Goal: Information Seeking & Learning: Learn about a topic

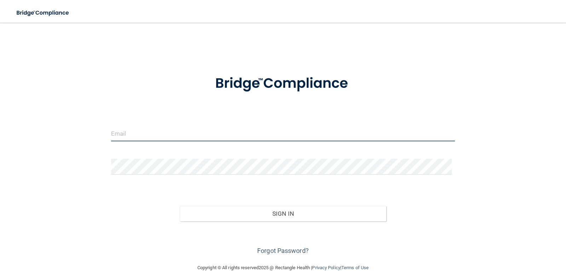
click at [148, 134] on input "email" at bounding box center [283, 133] width 344 height 16
type input "[EMAIL_ADDRESS][DOMAIN_NAME]"
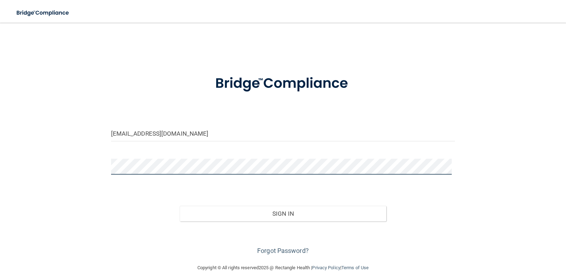
click at [180, 205] on button "Sign In" at bounding box center [283, 213] width 207 height 16
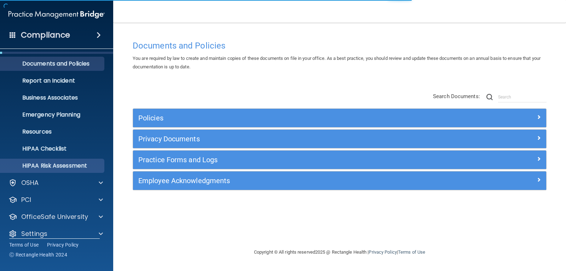
scroll to position [23, 0]
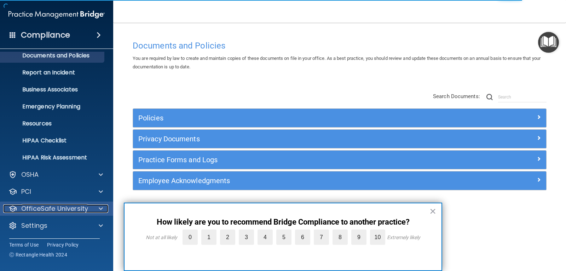
click at [68, 206] on p "OfficeSafe University" at bounding box center [54, 208] width 67 height 8
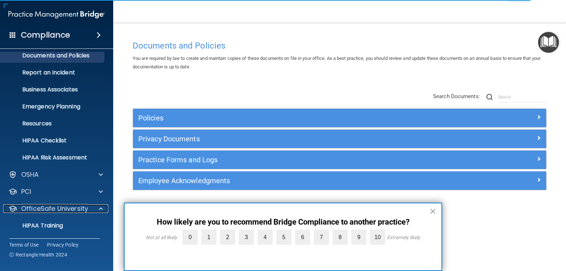
scroll to position [58, 0]
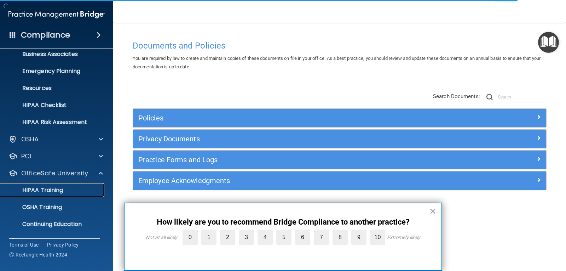
click at [30, 192] on p "HIPAA Training" at bounding box center [34, 189] width 58 height 7
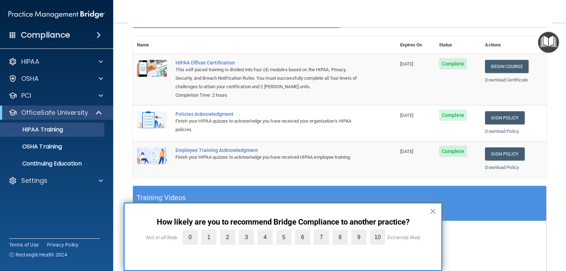
scroll to position [106, 0]
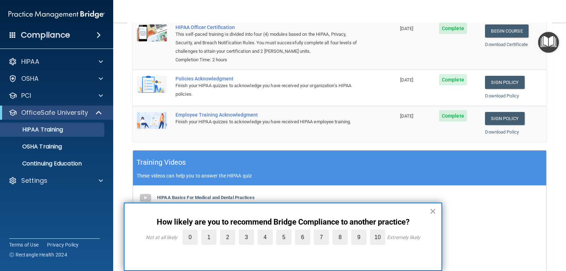
click at [434, 213] on button "×" at bounding box center [432, 210] width 7 height 11
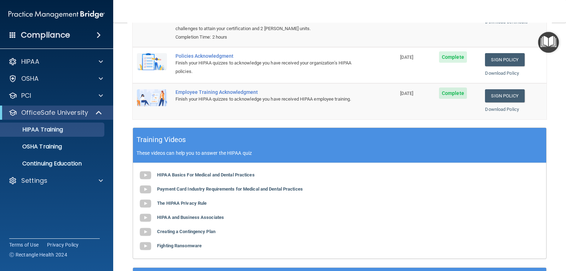
scroll to position [141, 0]
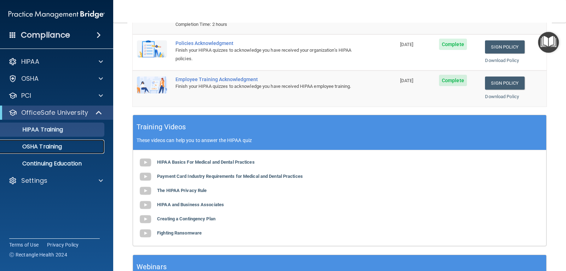
click at [33, 143] on p "OSHA Training" at bounding box center [33, 146] width 57 height 7
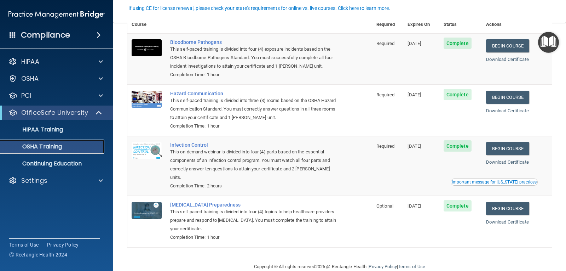
scroll to position [52, 0]
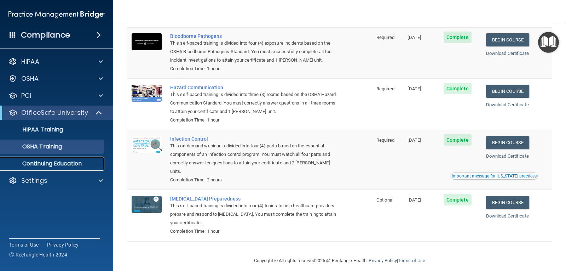
click at [64, 167] on p "Continuing Education" at bounding box center [53, 163] width 97 height 7
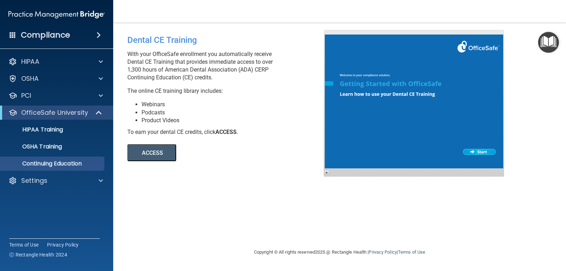
click at [159, 147] on button "ACCESS" at bounding box center [151, 152] width 49 height 17
